Goal: Task Accomplishment & Management: Use online tool/utility

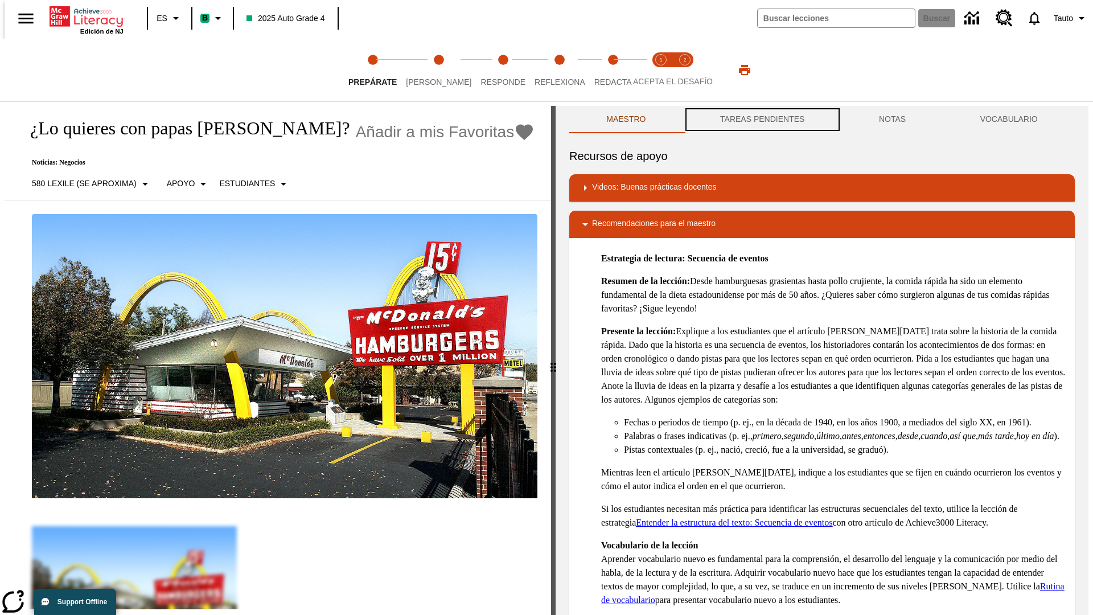
click at [761, 120] on button "TAREAS PENDIENTES" at bounding box center [762, 119] width 159 height 27
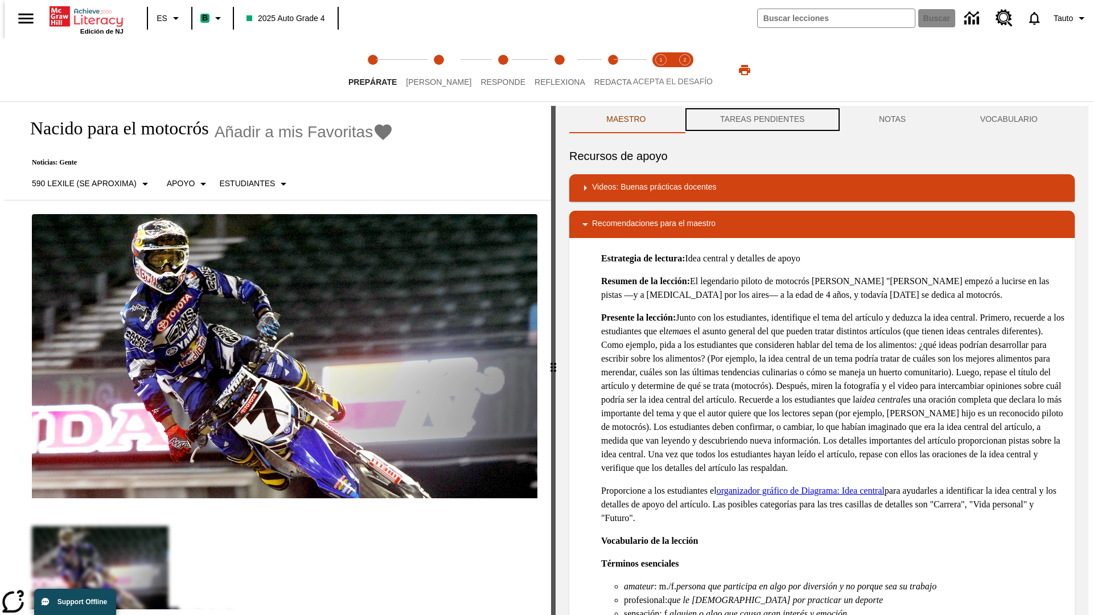
click at [761, 120] on button "TAREAS PENDIENTES" at bounding box center [762, 119] width 159 height 27
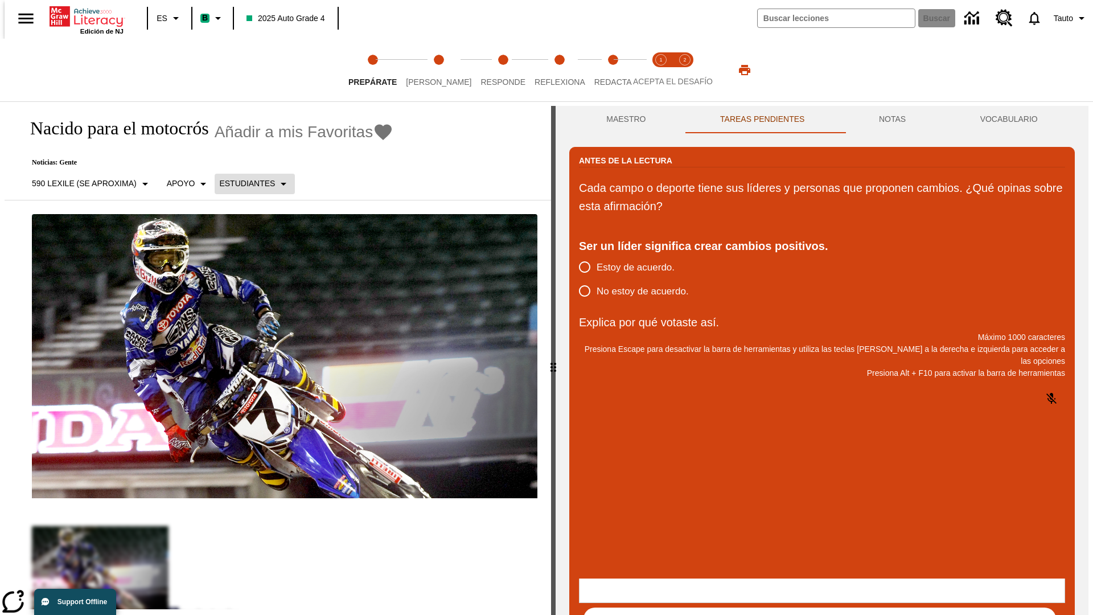
click at [248, 183] on p "Estudiantes" at bounding box center [247, 184] width 56 height 12
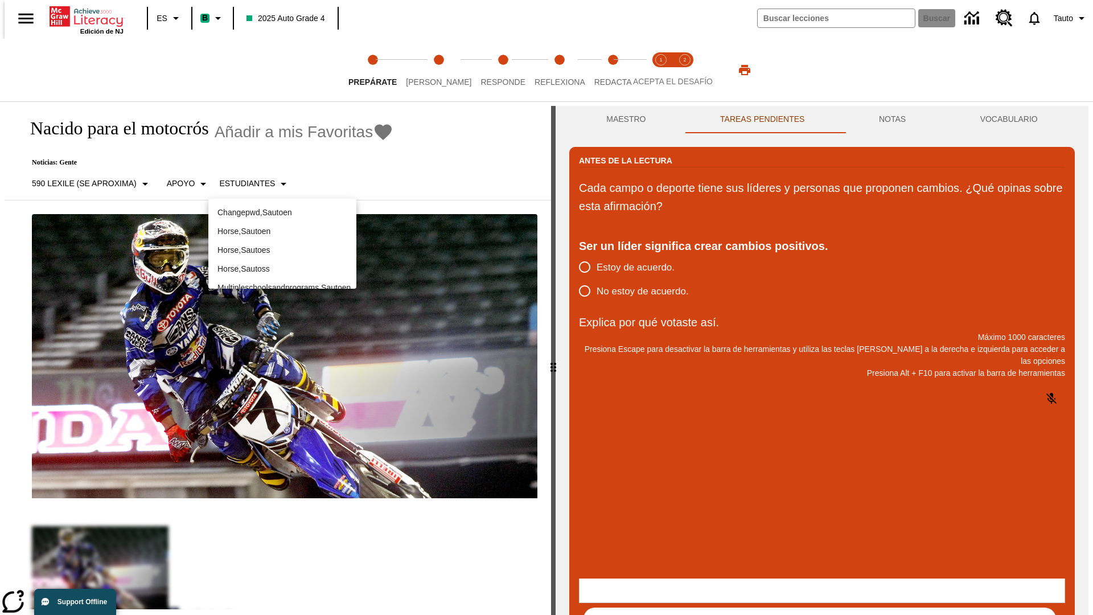
click at [282, 250] on p "Horse , Sautoes" at bounding box center [282, 250] width 130 height 12
